Goal: Find contact information: Find contact information

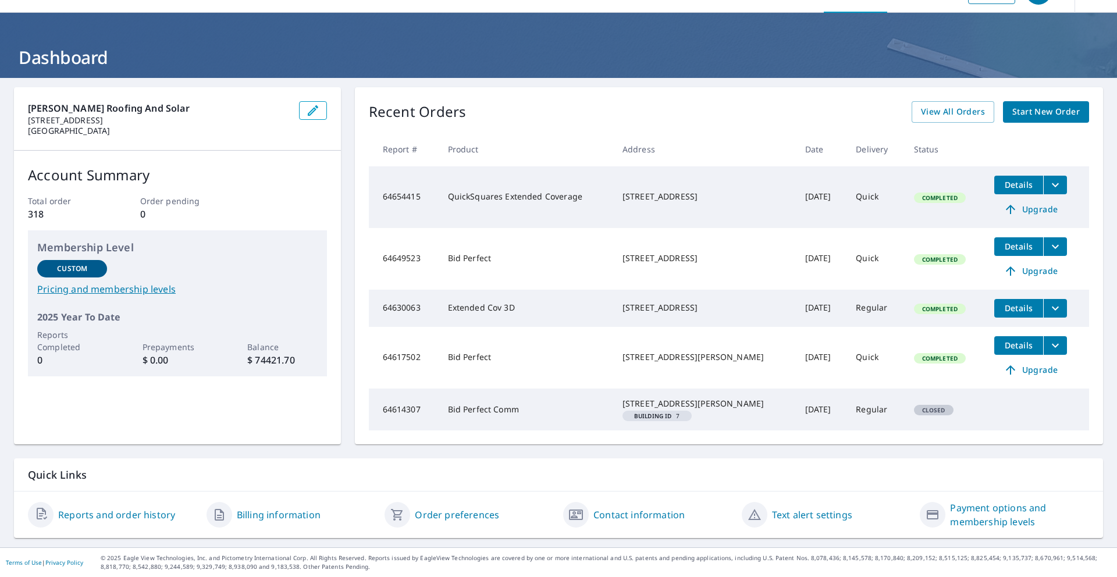
scroll to position [46, 0]
click at [154, 516] on link "Reports and order history" at bounding box center [116, 515] width 117 height 14
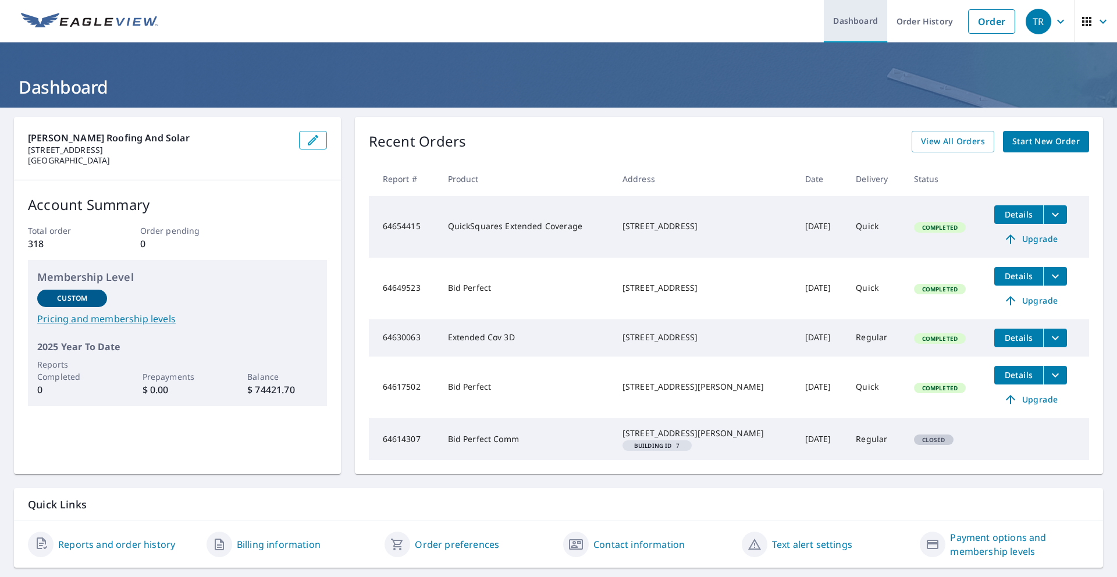
click at [841, 27] on link "Dashboard" at bounding box center [855, 21] width 63 height 42
click at [900, 22] on link "Order History" at bounding box center [924, 21] width 75 height 42
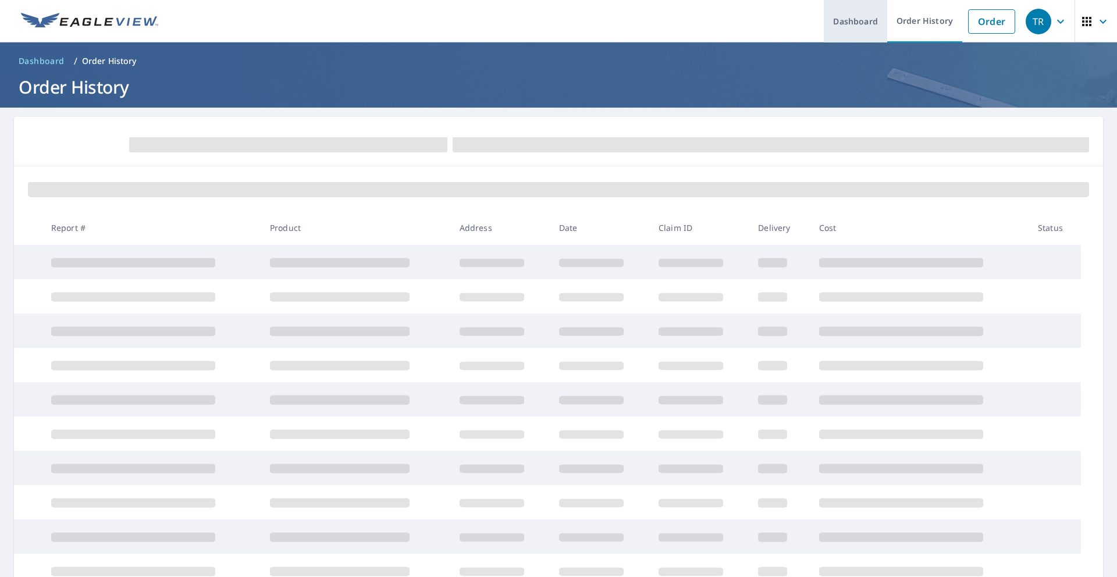
click at [862, 24] on link "Dashboard" at bounding box center [855, 21] width 63 height 42
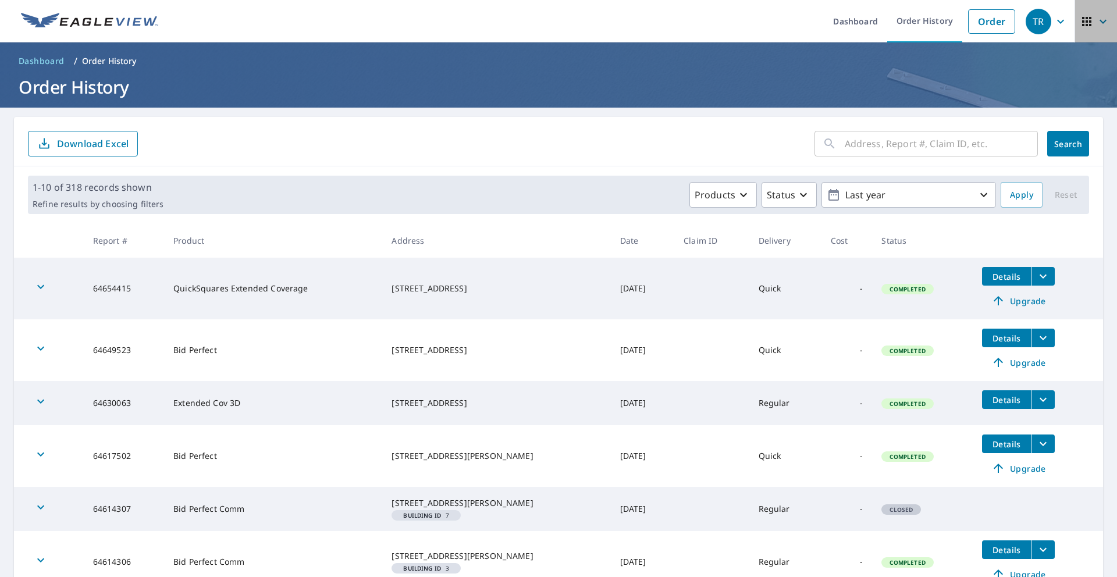
click at [1086, 20] on span "button" at bounding box center [1096, 22] width 33 height 28
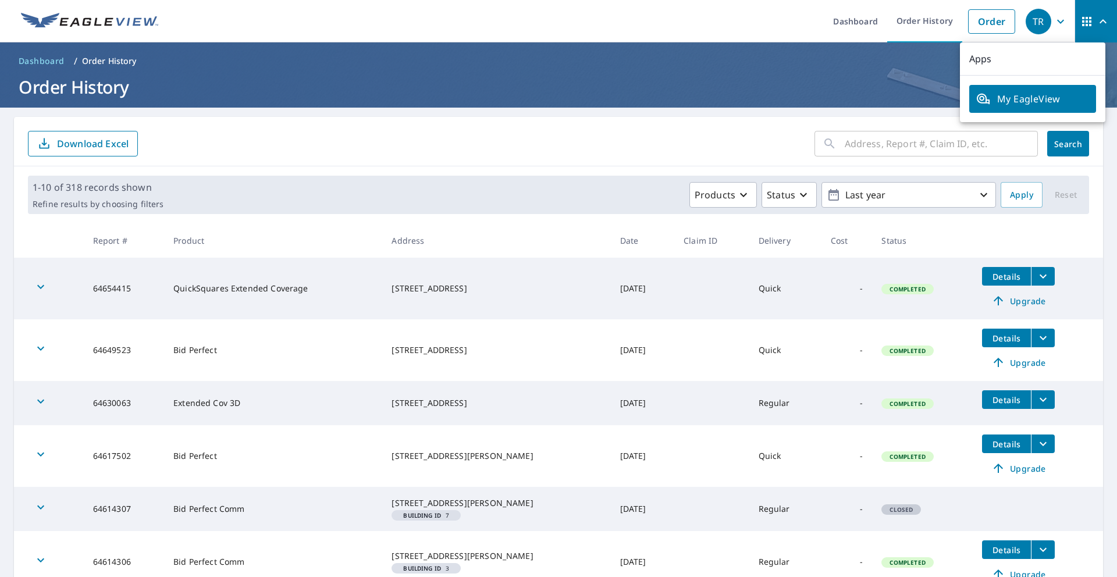
click at [685, 91] on h1 "Order History" at bounding box center [558, 87] width 1089 height 24
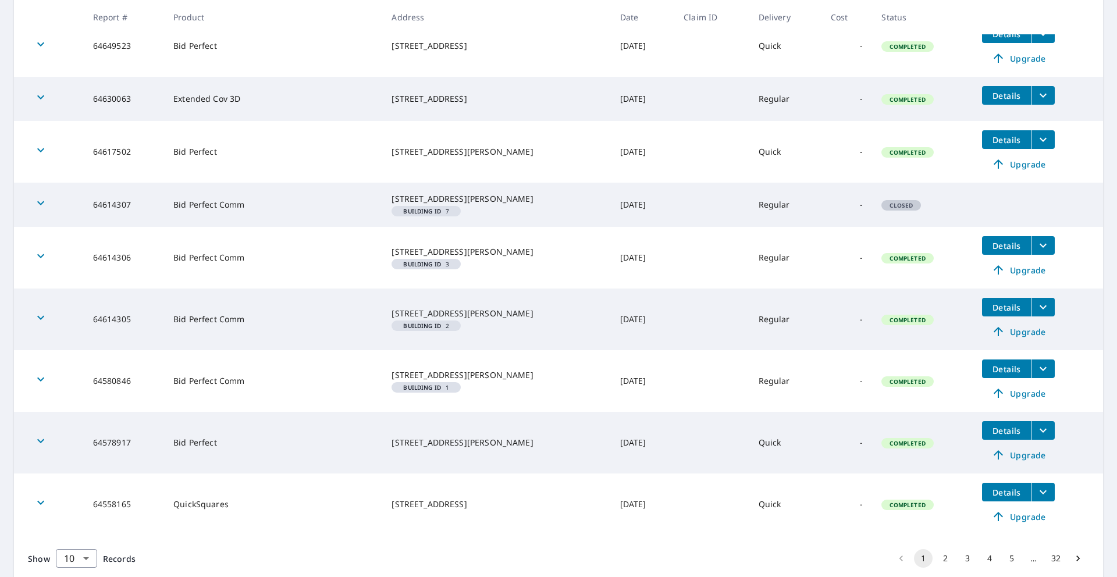
scroll to position [305, 0]
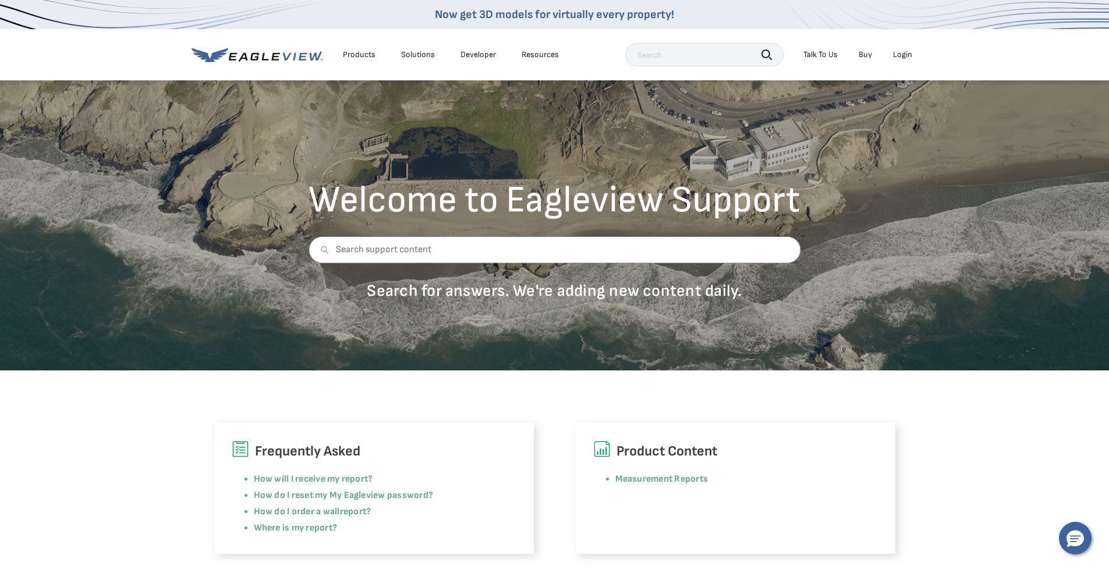
click at [822, 57] on div "Talk To Us" at bounding box center [820, 54] width 34 height 10
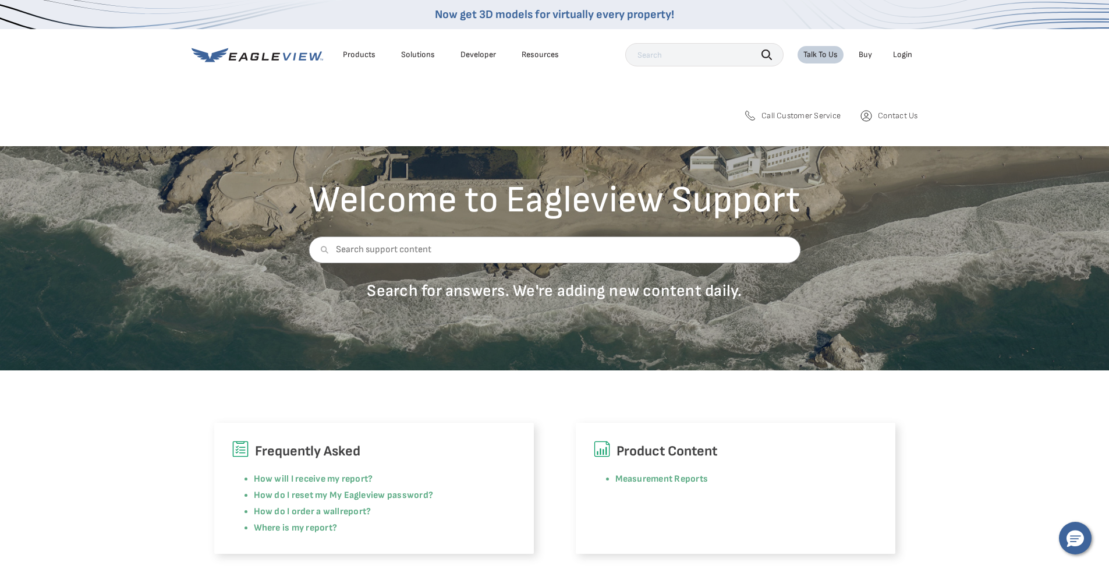
click at [831, 51] on div "Talk To Us" at bounding box center [820, 54] width 34 height 10
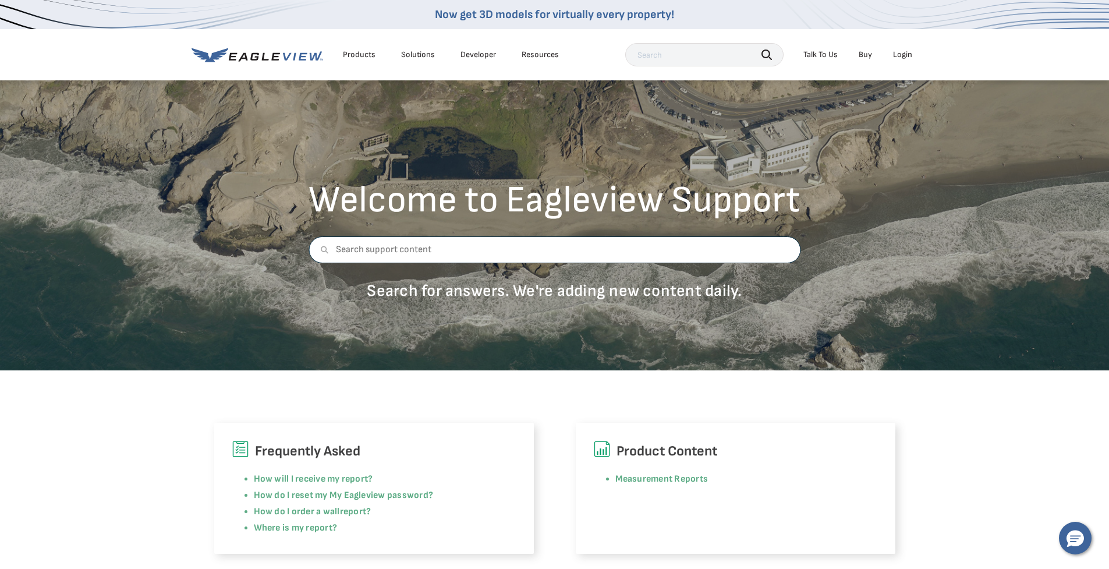
click at [354, 251] on input "text" at bounding box center [554, 249] width 492 height 27
click at [815, 55] on div "Talk To Us" at bounding box center [820, 54] width 34 height 10
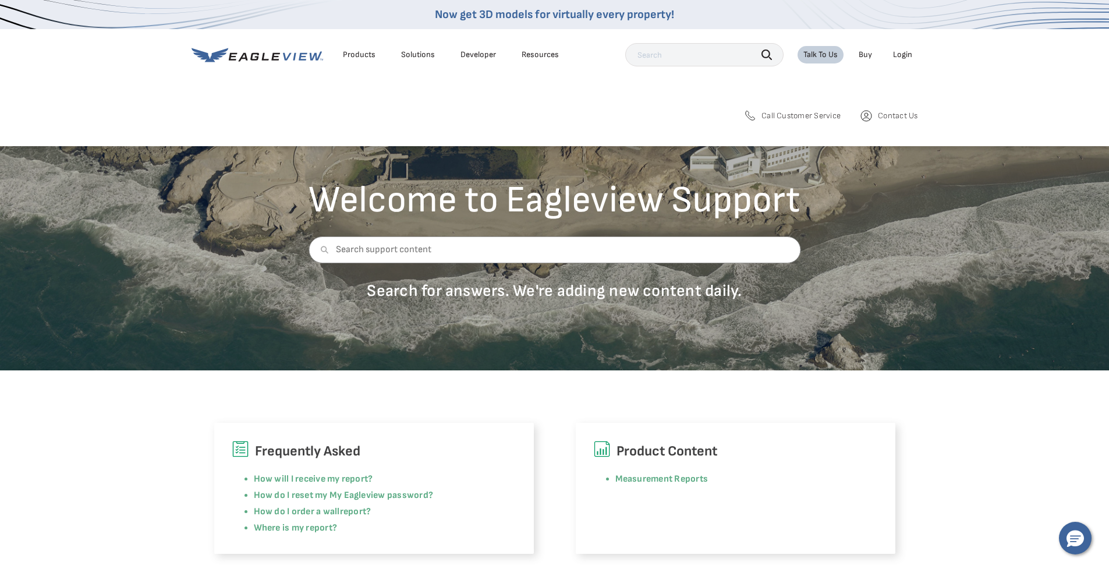
click at [827, 58] on div "Talk To Us" at bounding box center [820, 54] width 34 height 10
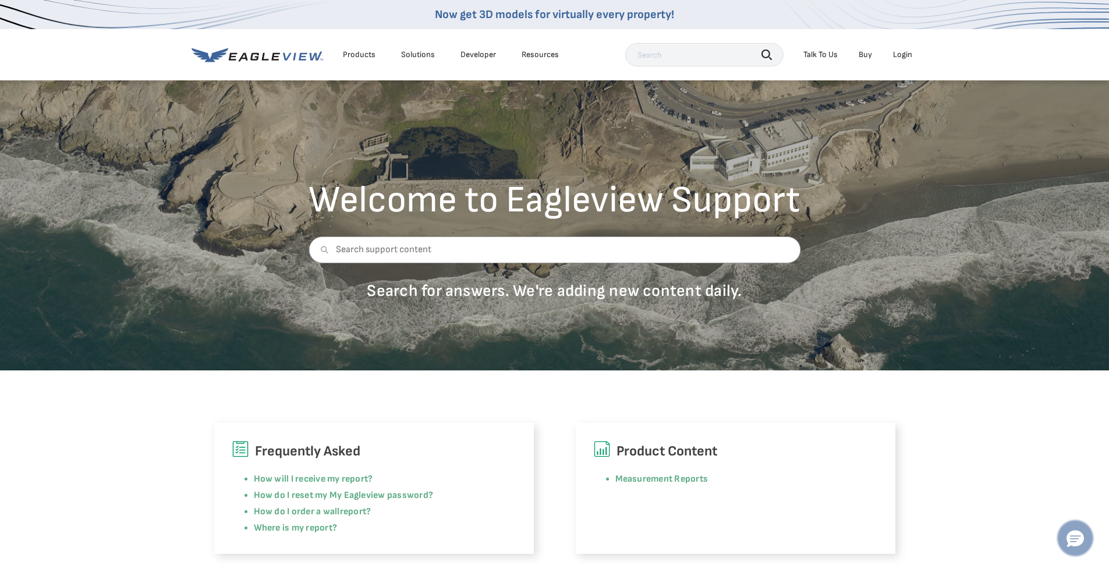
click at [1086, 539] on button "Hello, have a question? Let’s chat." at bounding box center [1074, 537] width 33 height 33
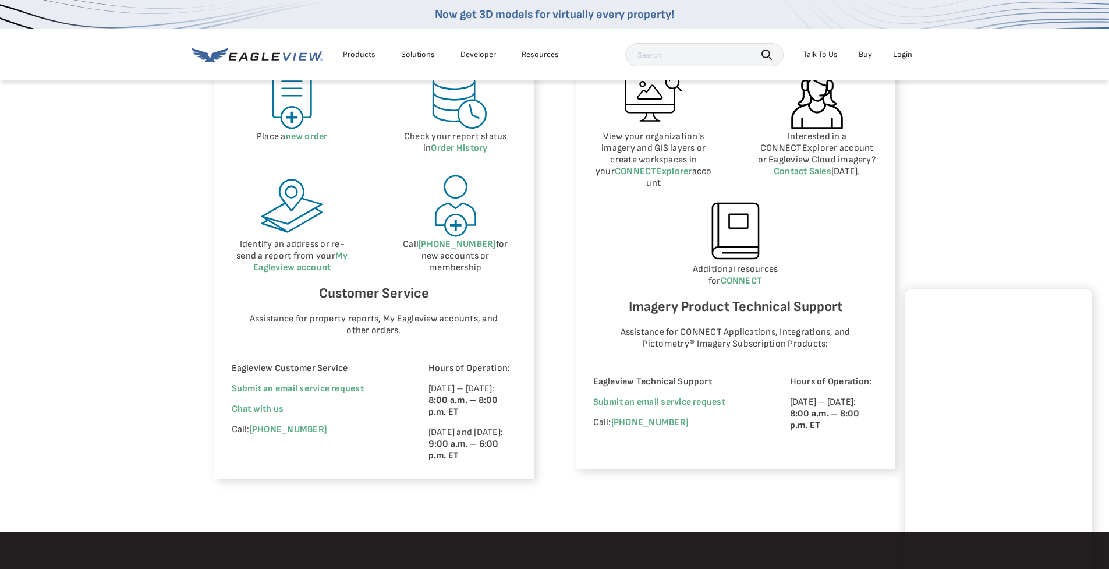
scroll to position [602, 0]
